Goal: Find specific page/section: Find specific page/section

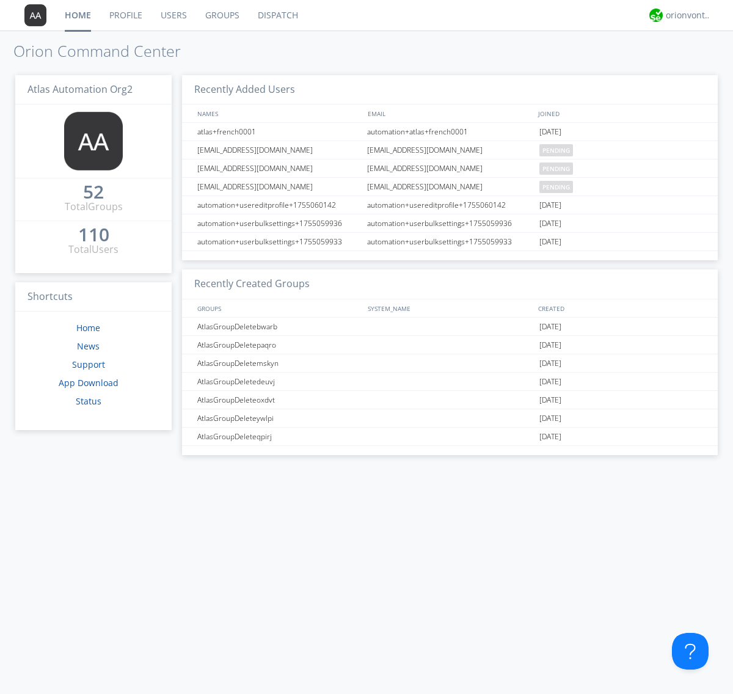
click at [277, 15] on link "Dispatch" at bounding box center [278, 15] width 59 height 31
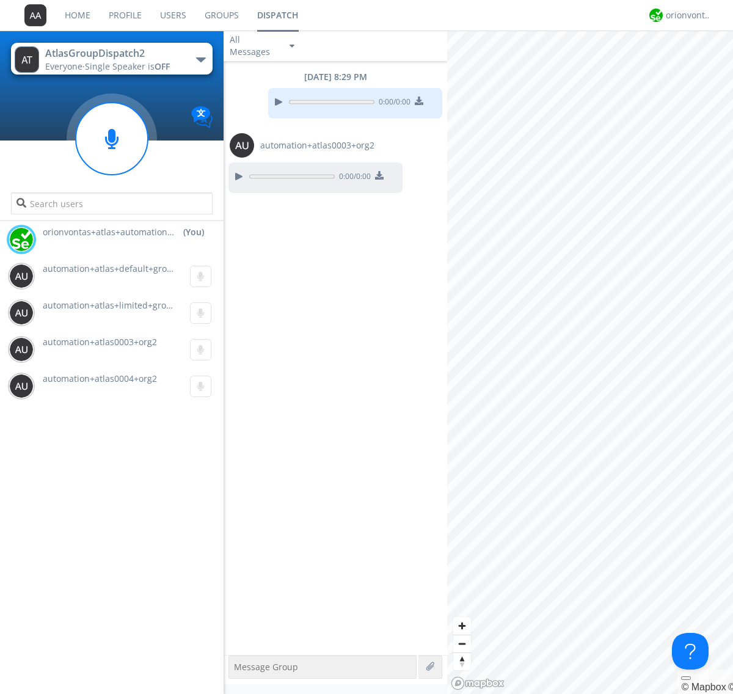
click at [200, 59] on div "button" at bounding box center [201, 59] width 10 height 5
click at [0, 0] on span "AtlasGroupDispatch" at bounding box center [0, 0] width 0 height 0
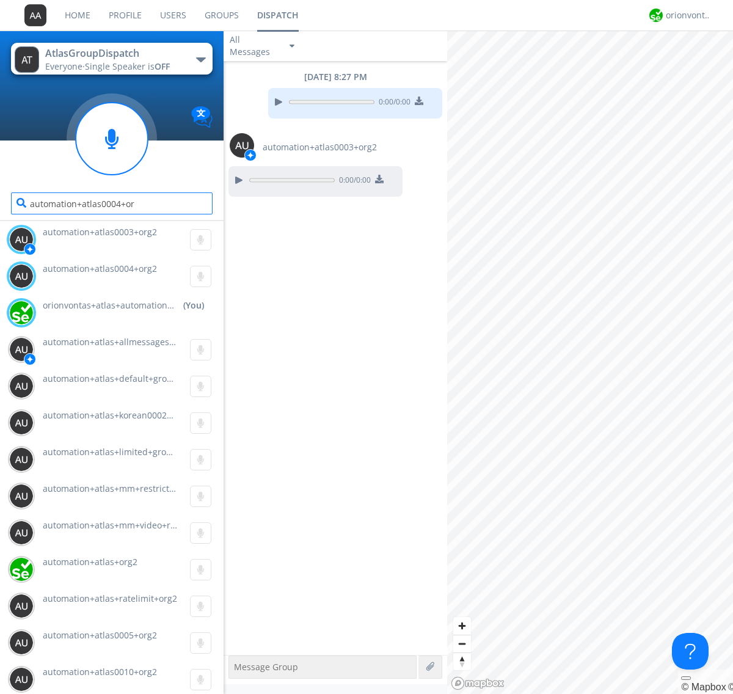
type input "automation+atlas0004+org2"
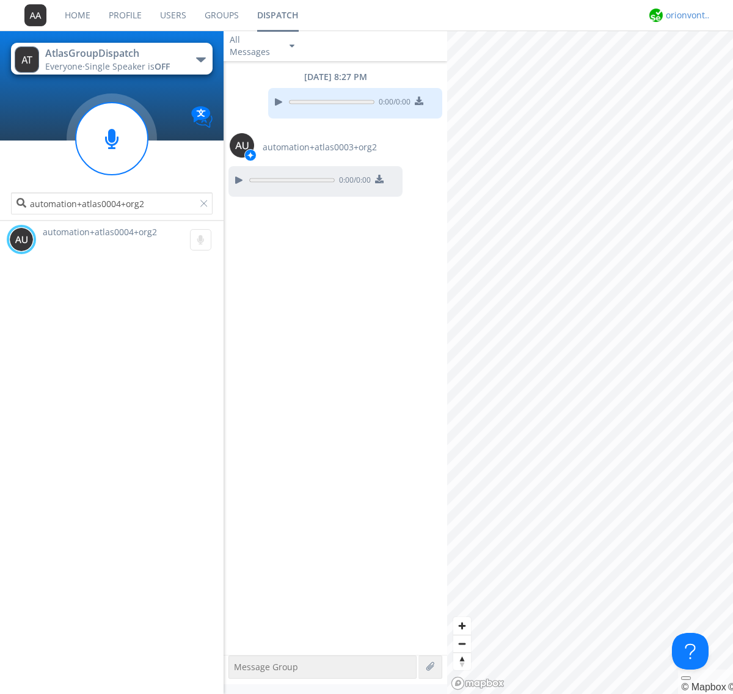
click at [685, 15] on div "orionvontas+atlas+automation+org2" at bounding box center [689, 15] width 46 height 12
